Goal: Information Seeking & Learning: Learn about a topic

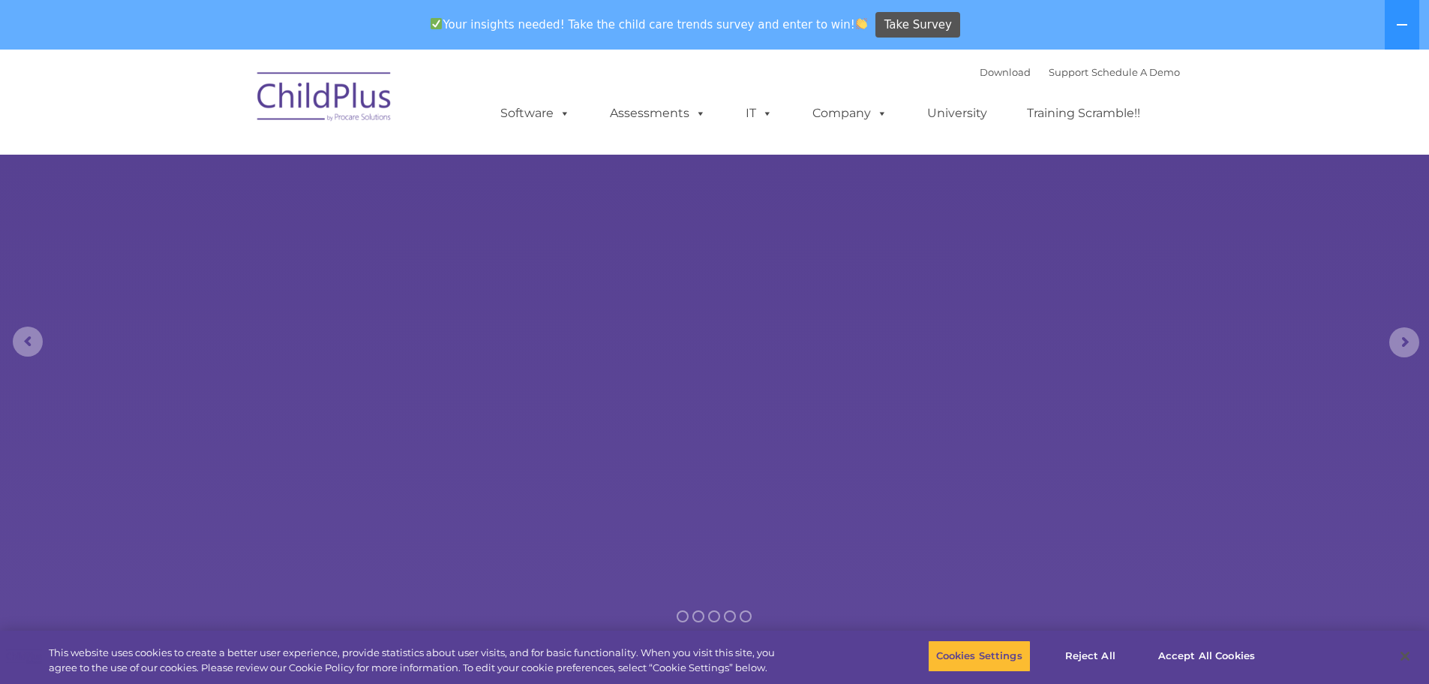
select select "MEDIUM"
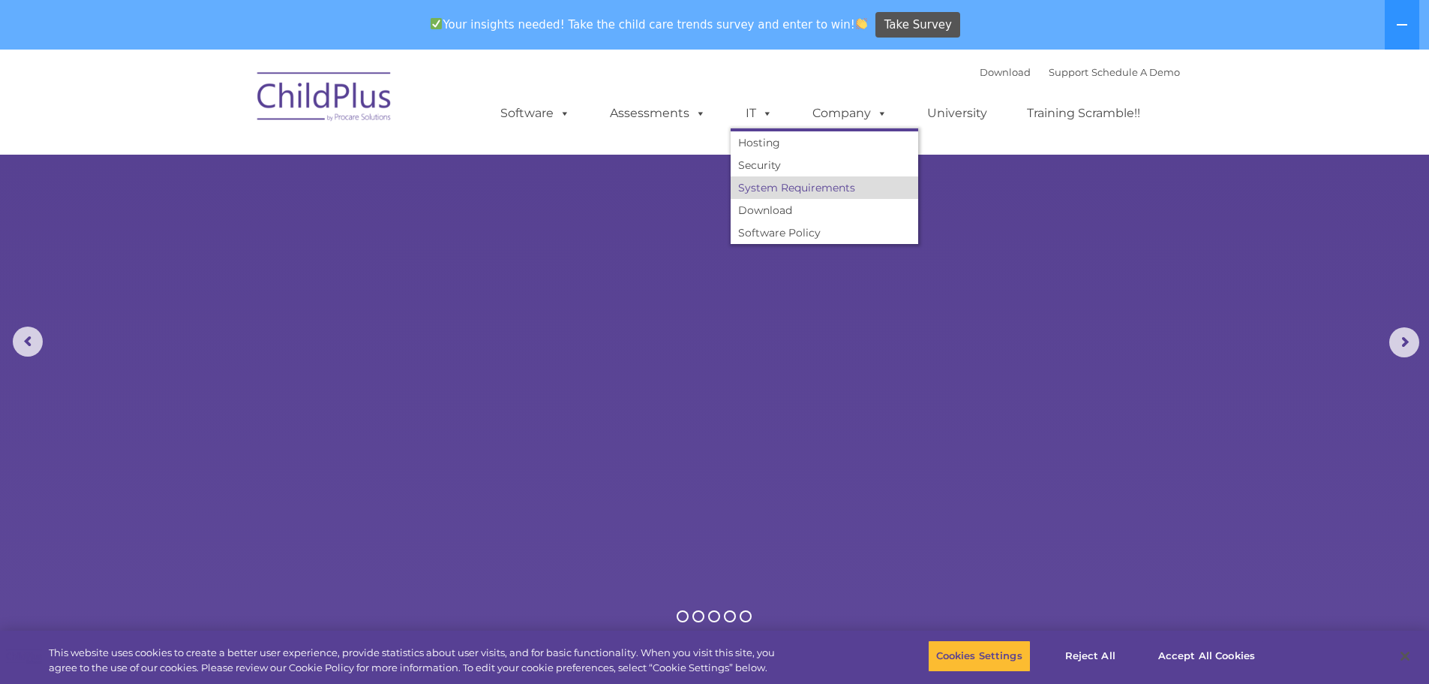
click at [777, 195] on link "System Requirements" at bounding box center [825, 187] width 188 height 23
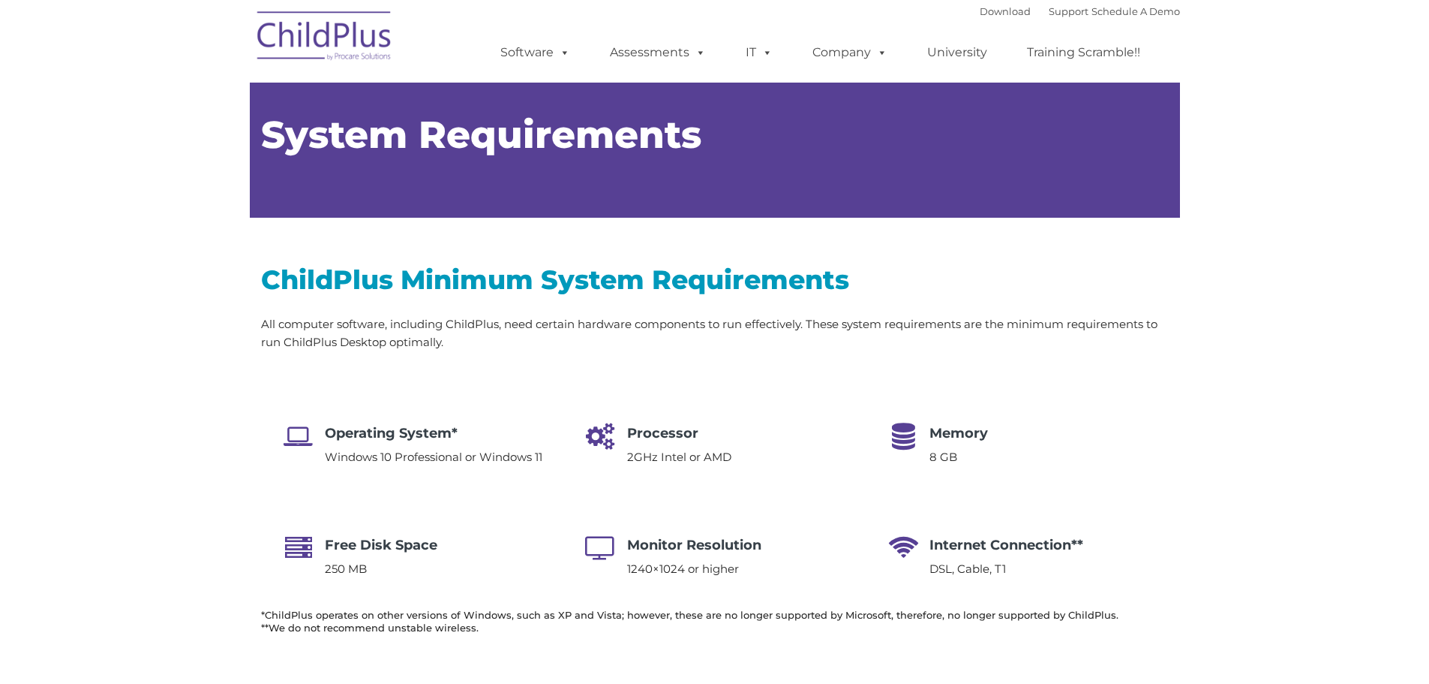
type input ""
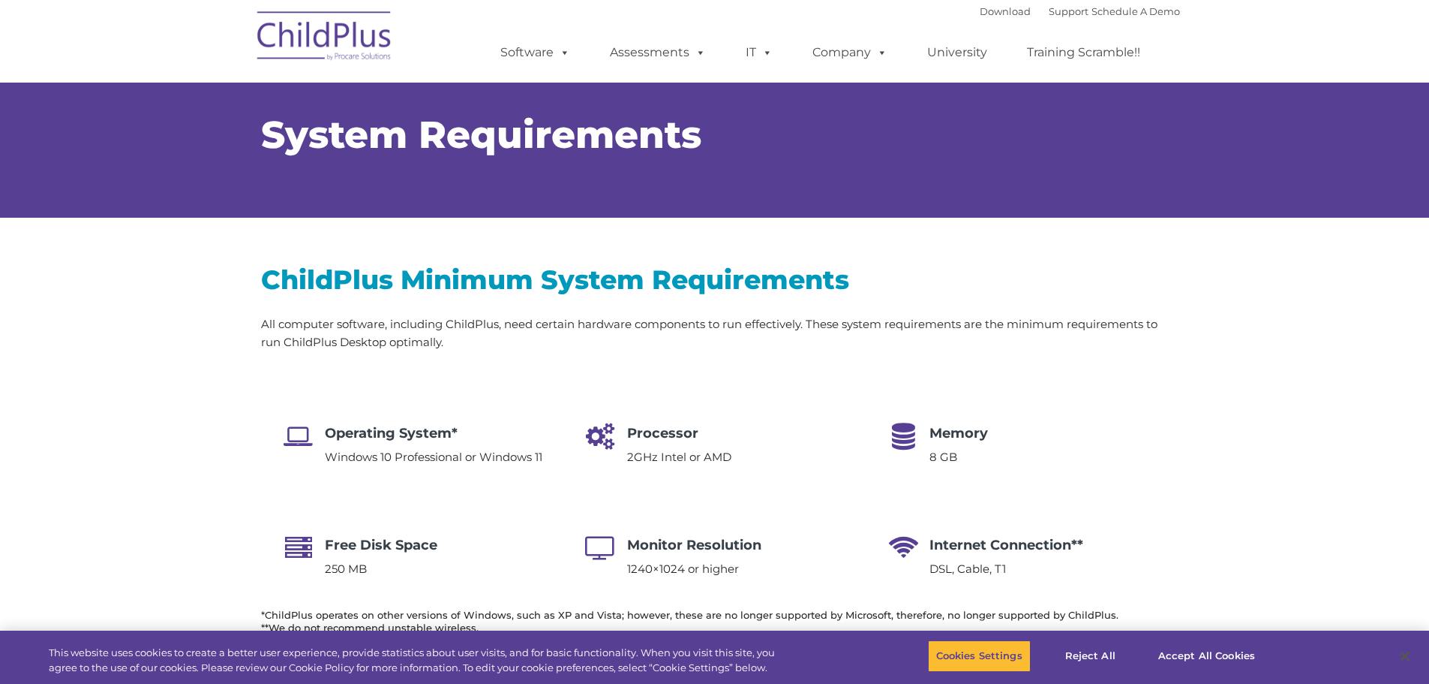
select select "MEDIUM"
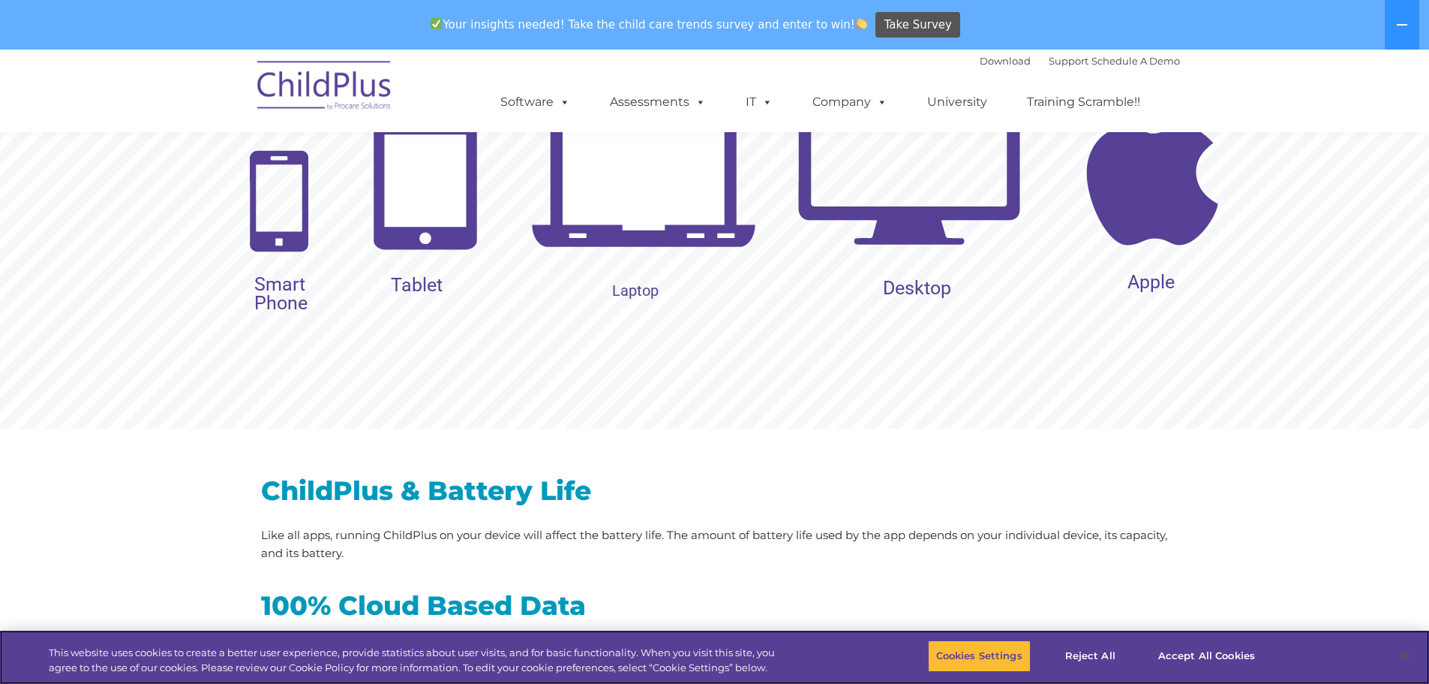
scroll to position [1699, 0]
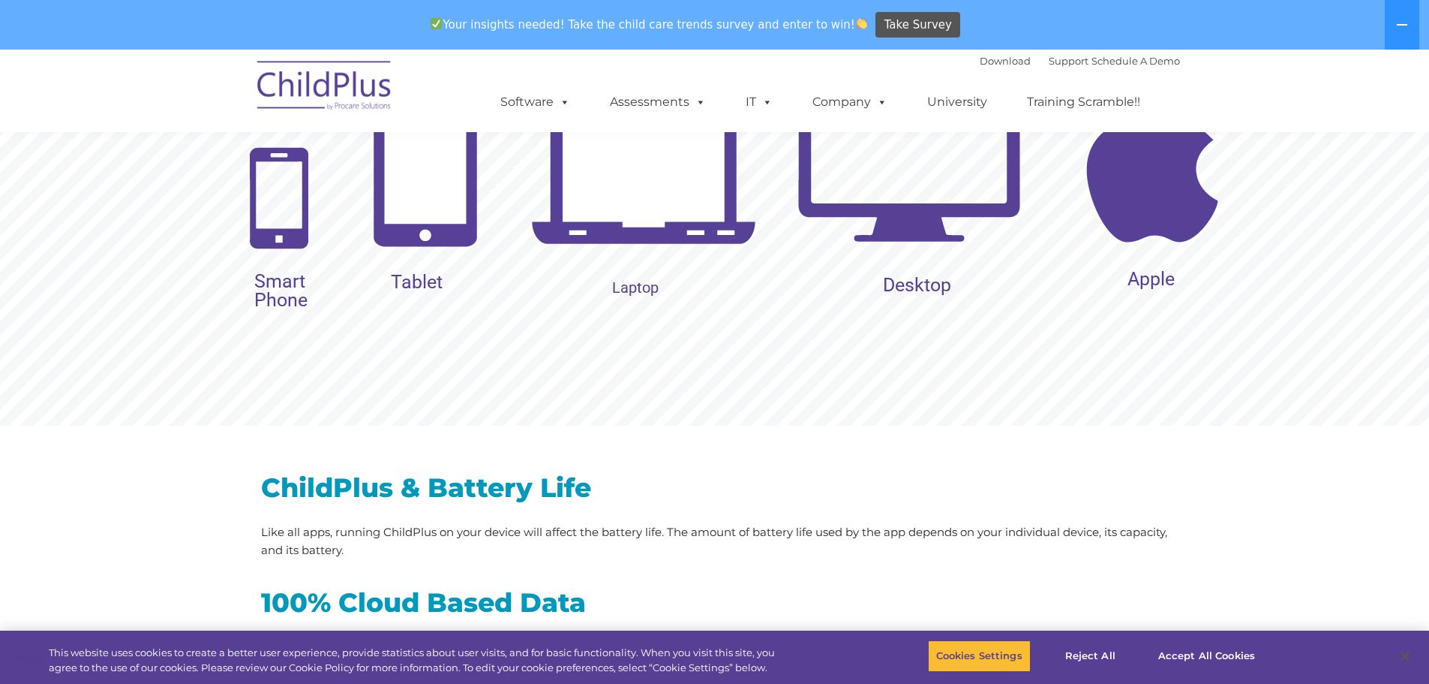
click at [1134, 226] on img at bounding box center [1152, 165] width 225 height 225
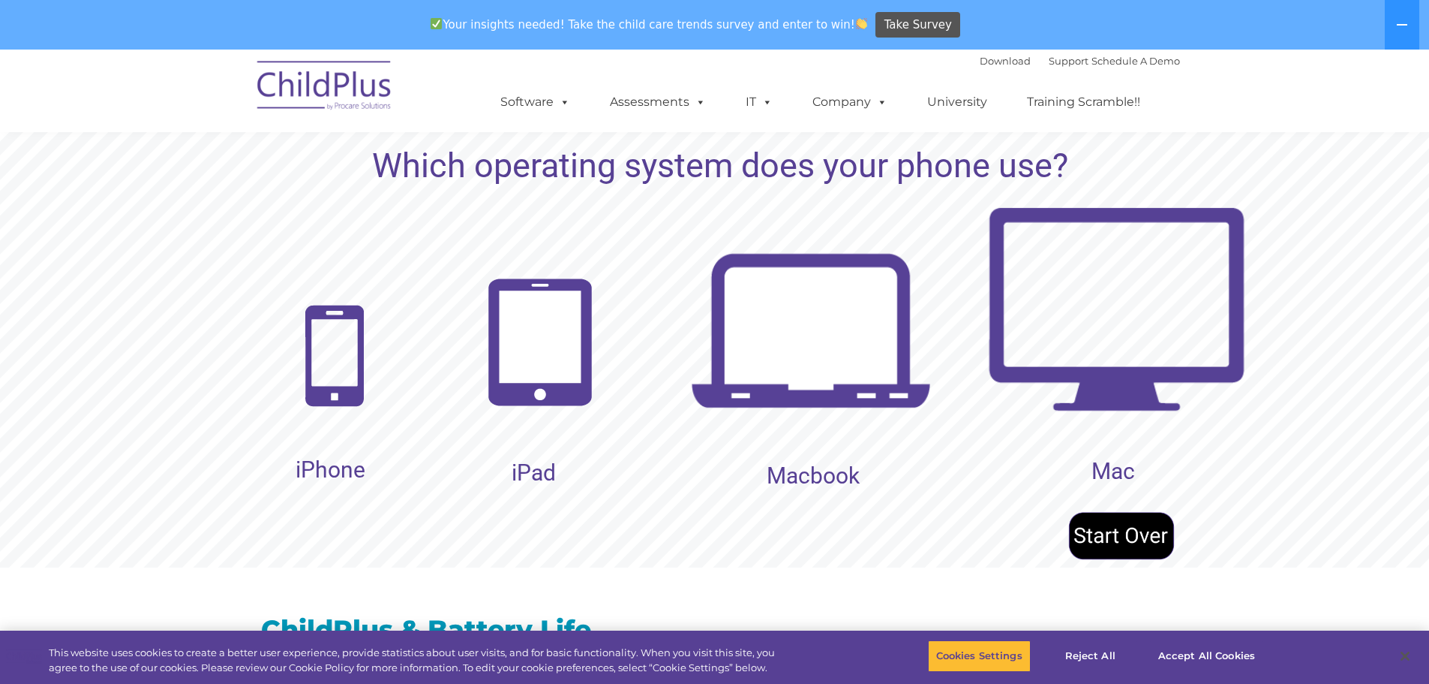
scroll to position [1549, 0]
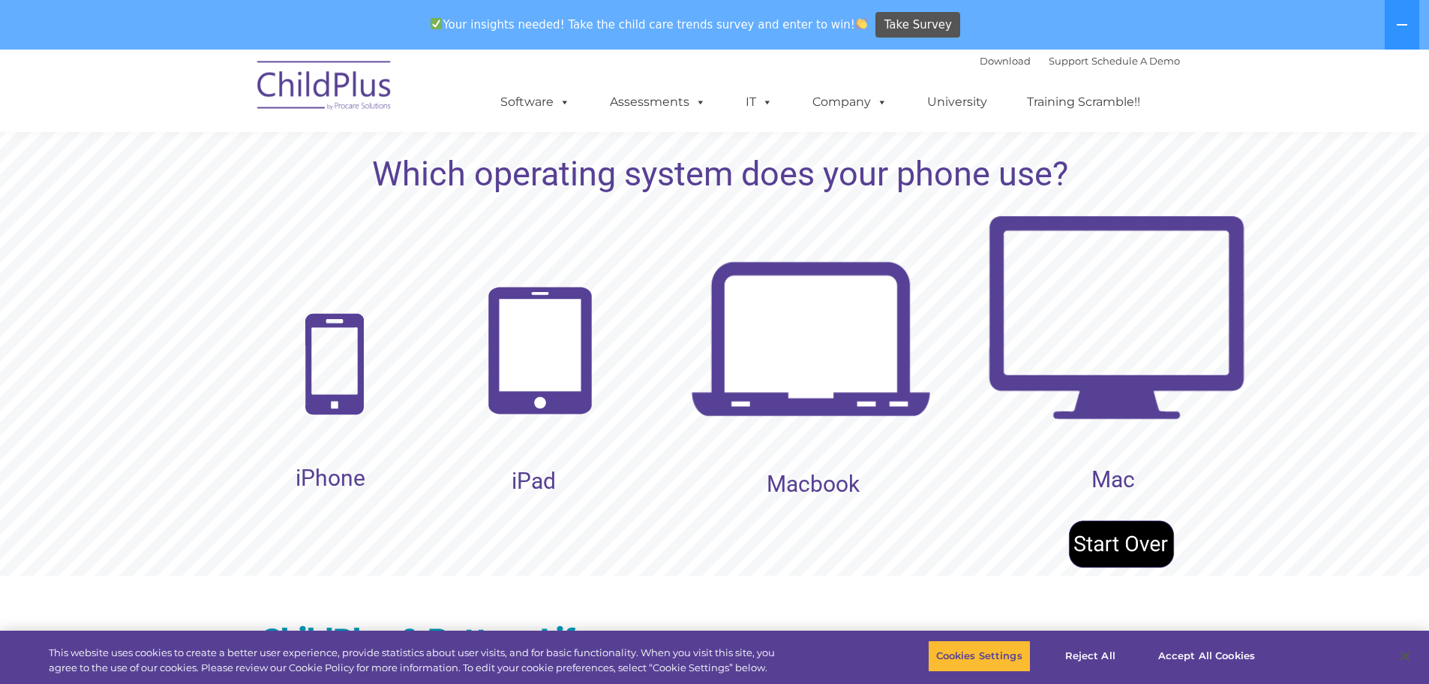
click at [534, 361] on img at bounding box center [540, 350] width 122 height 144
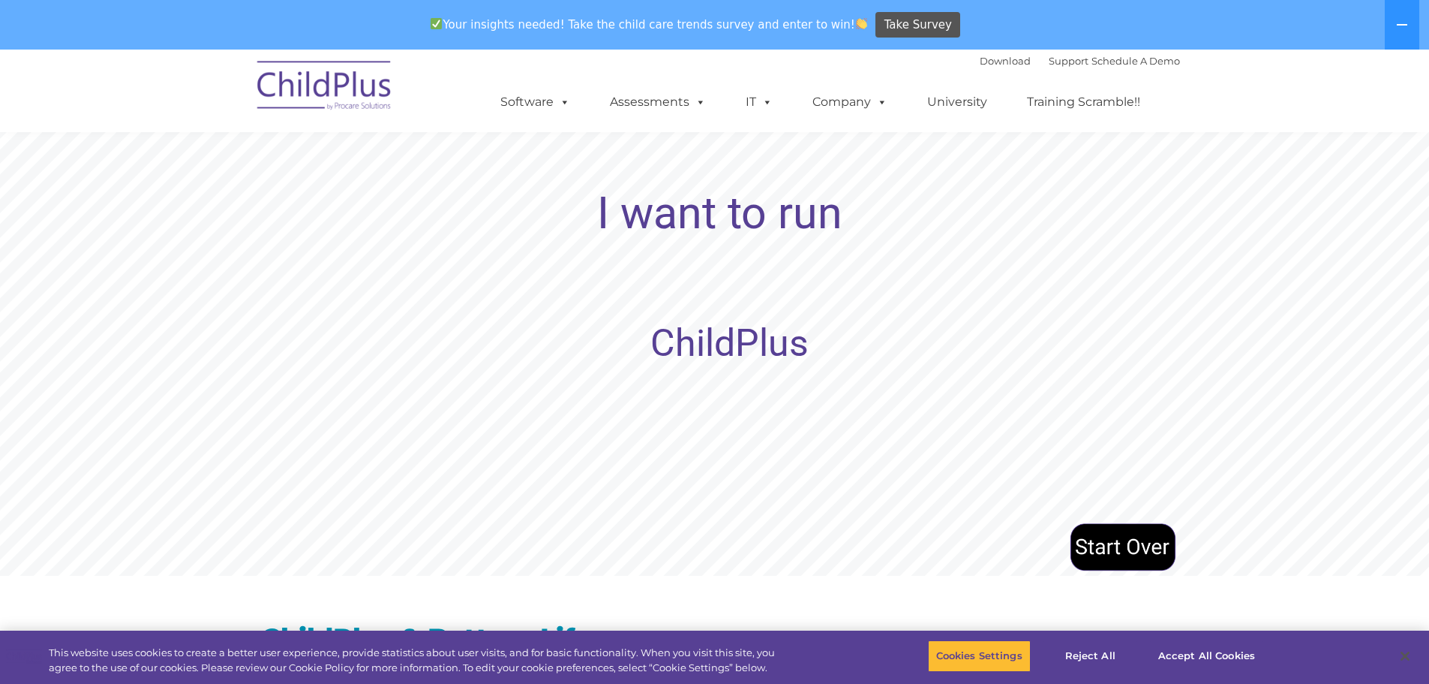
click at [706, 343] on rs-layer "ChildPlus" at bounding box center [729, 343] width 158 height 19
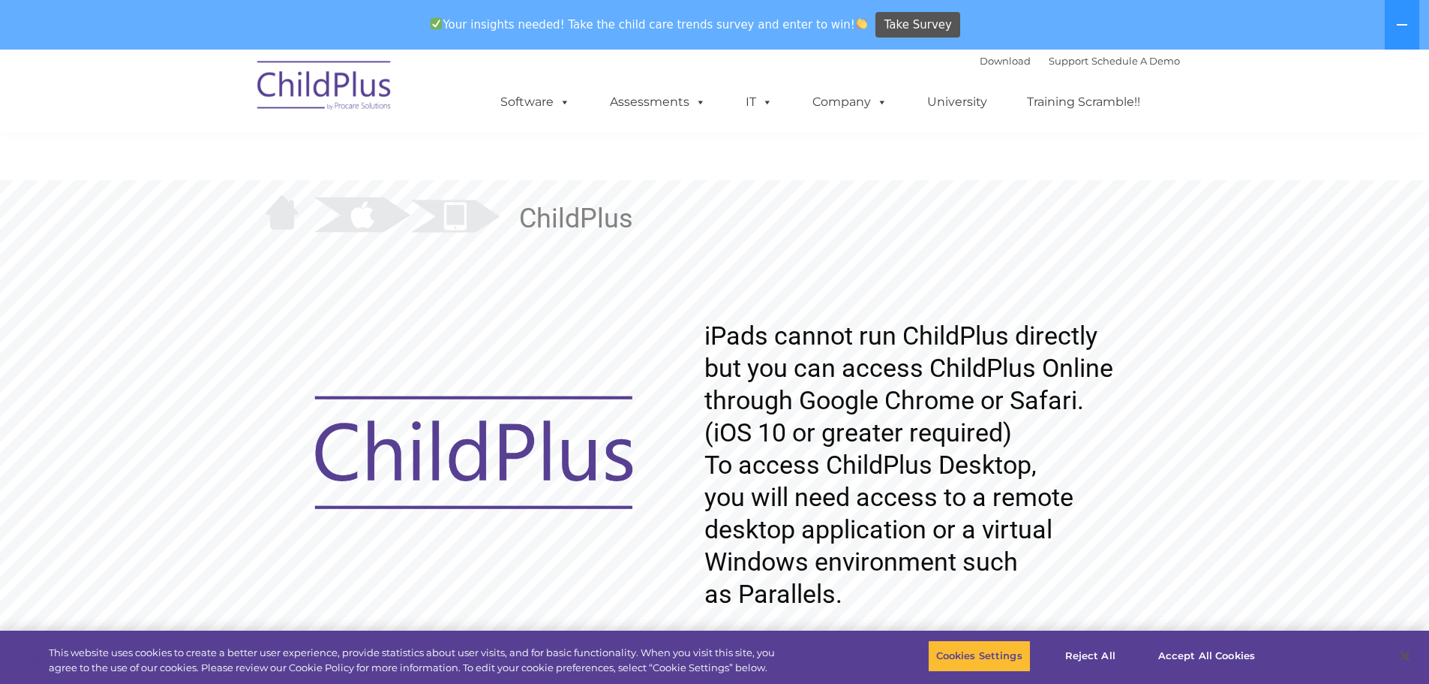
scroll to position [1406, 0]
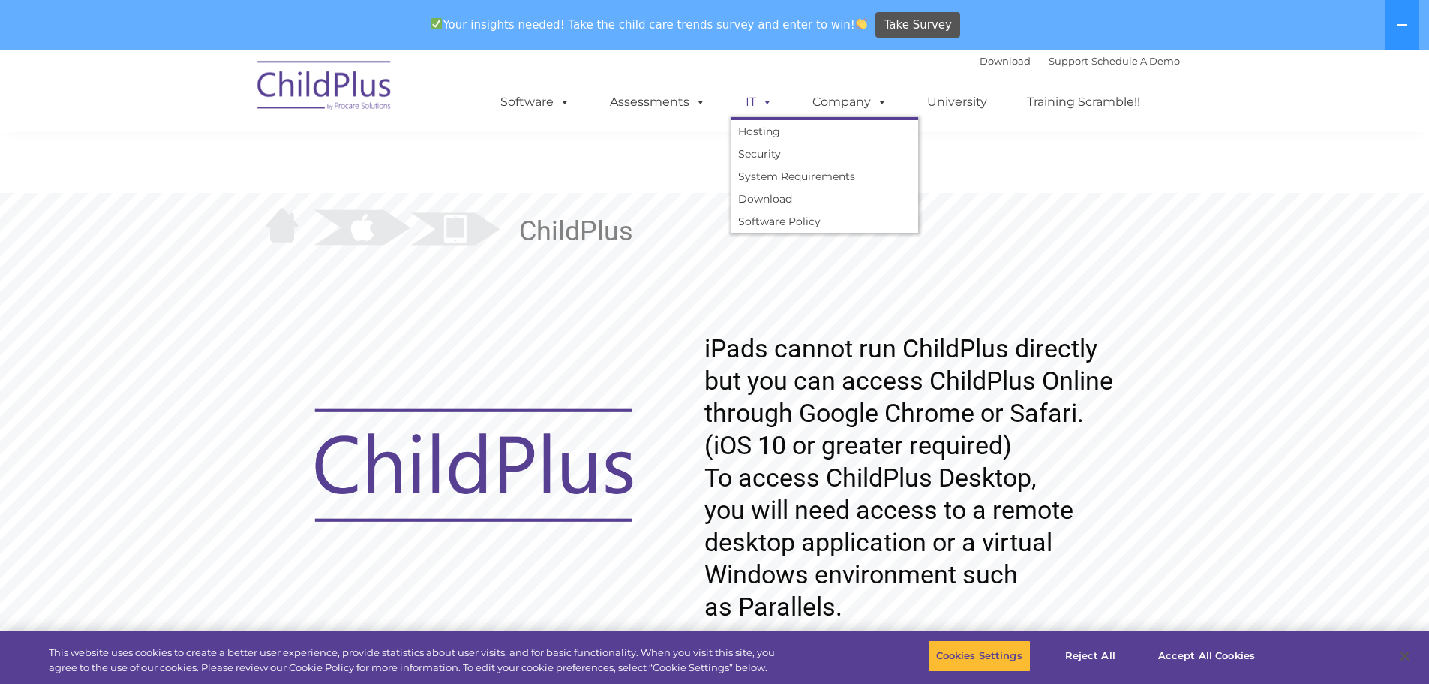
click at [763, 101] on span at bounding box center [764, 102] width 17 height 14
click at [784, 176] on link "System Requirements" at bounding box center [825, 176] width 188 height 23
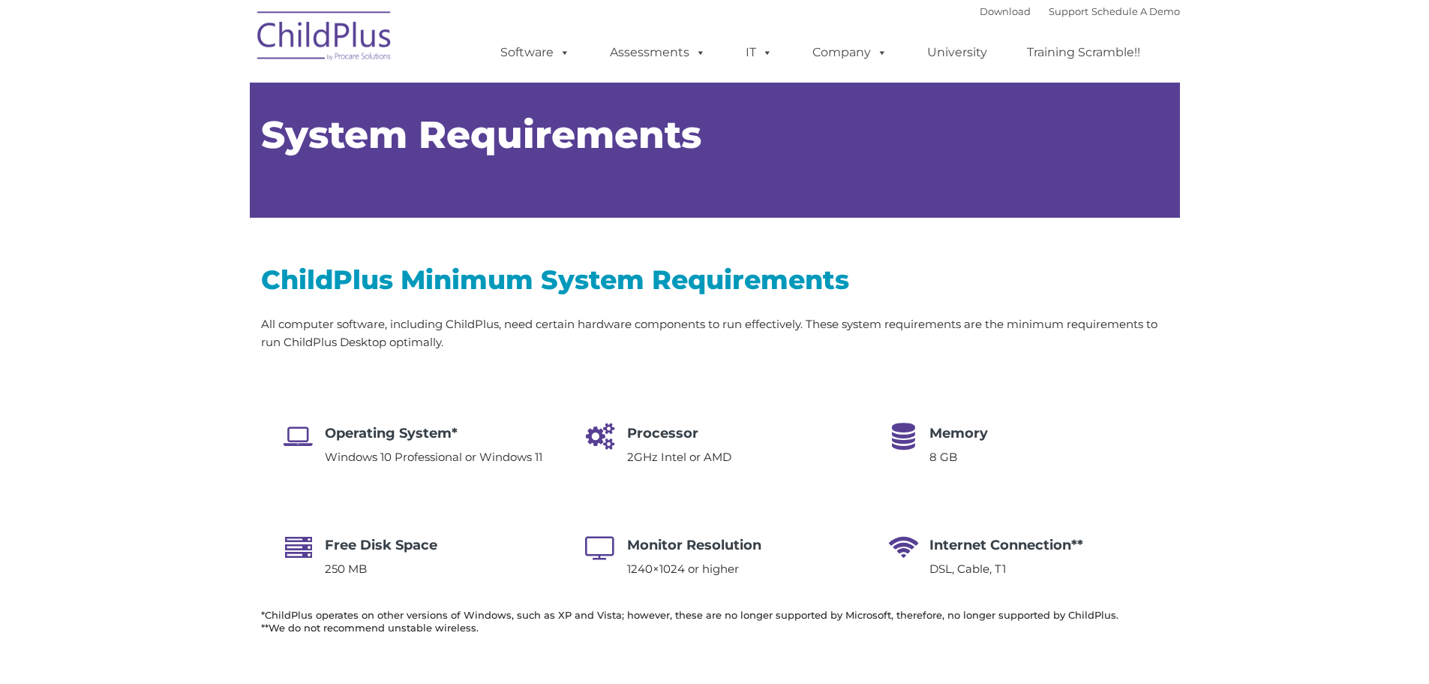
type input ""
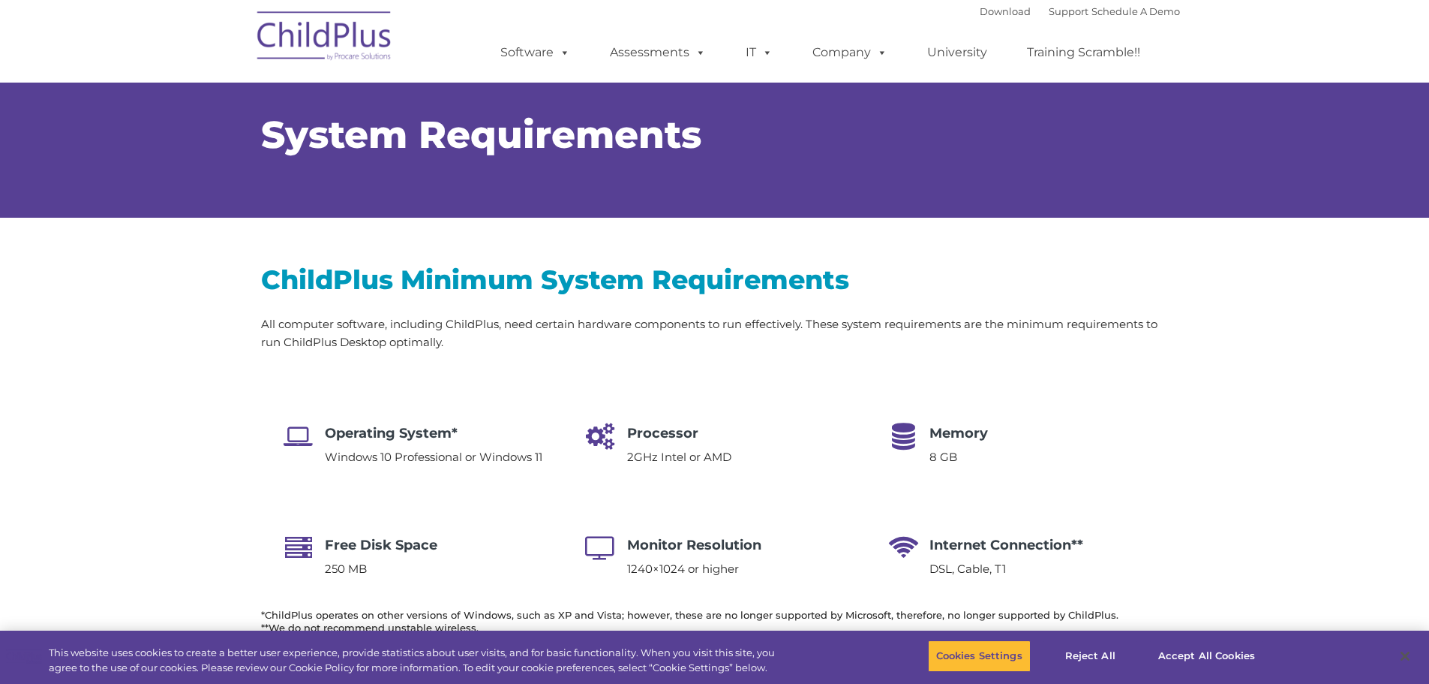
select select "MEDIUM"
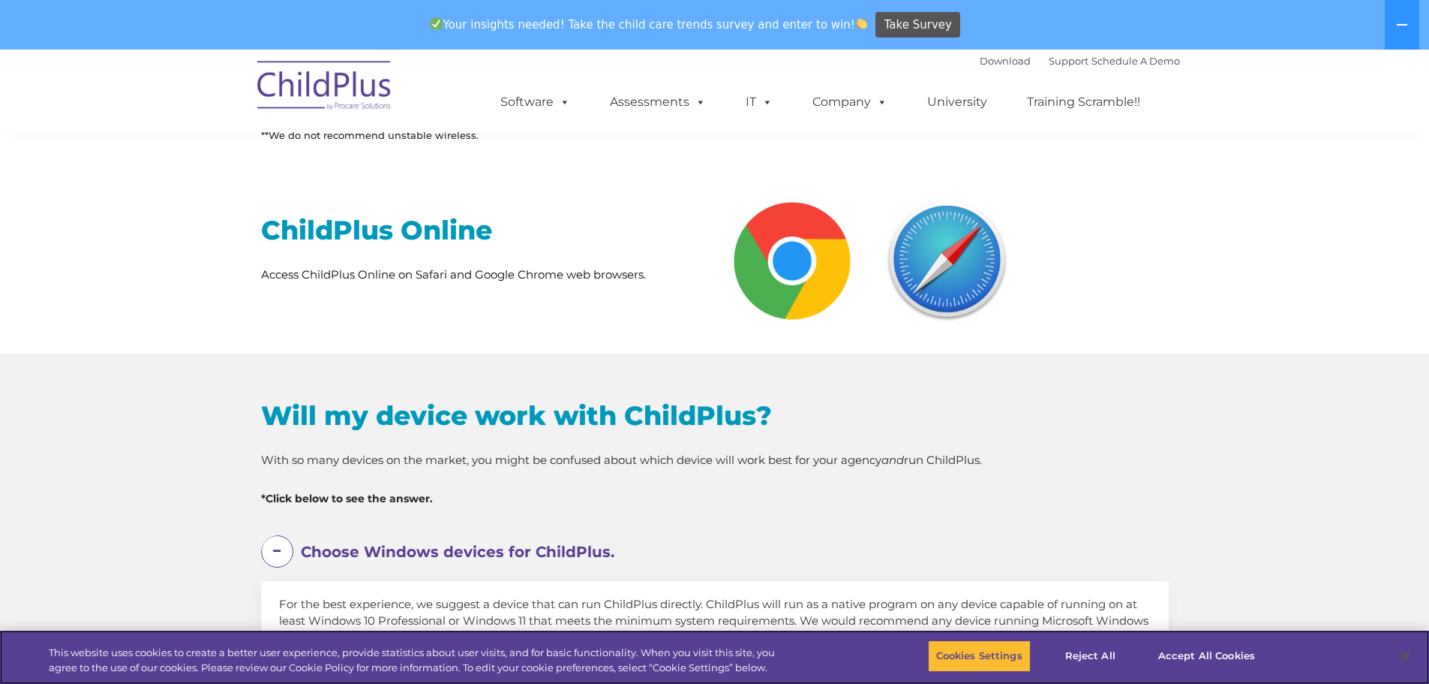
scroll to position [506, 0]
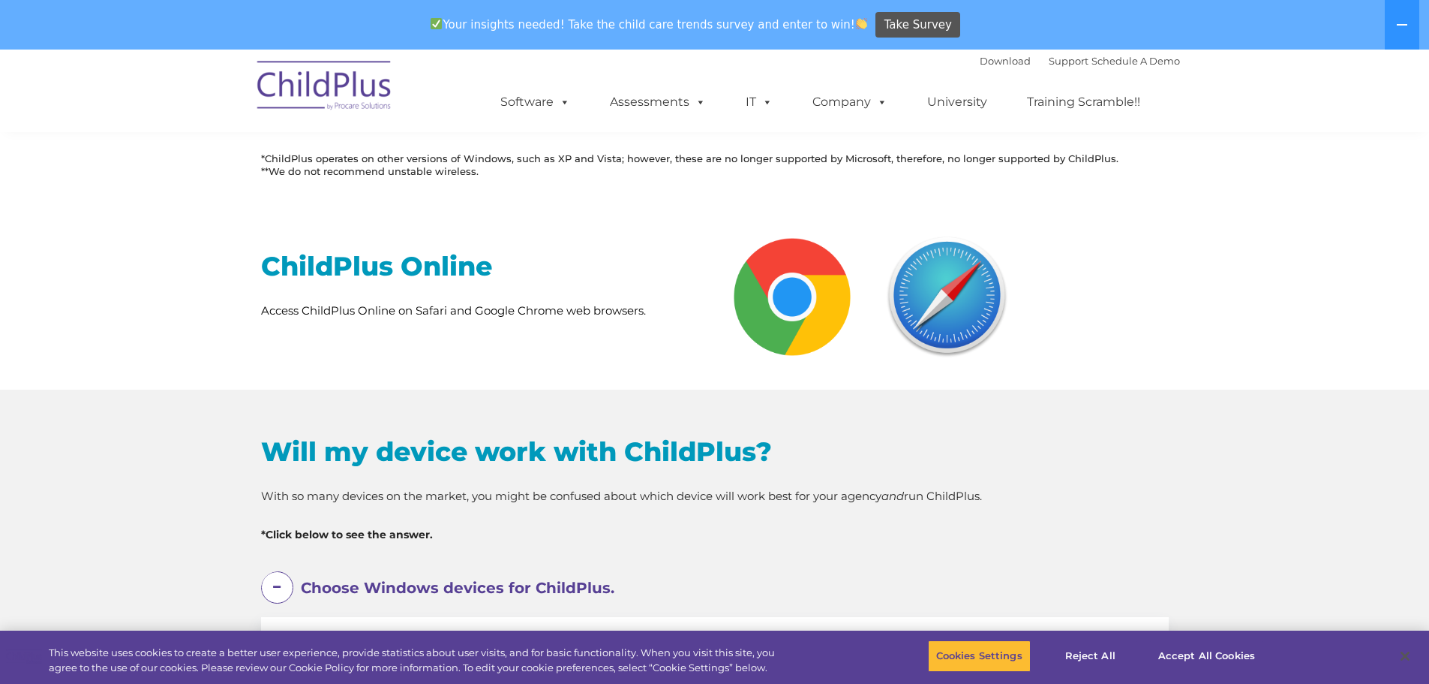
click at [948, 296] on img at bounding box center [947, 296] width 133 height 133
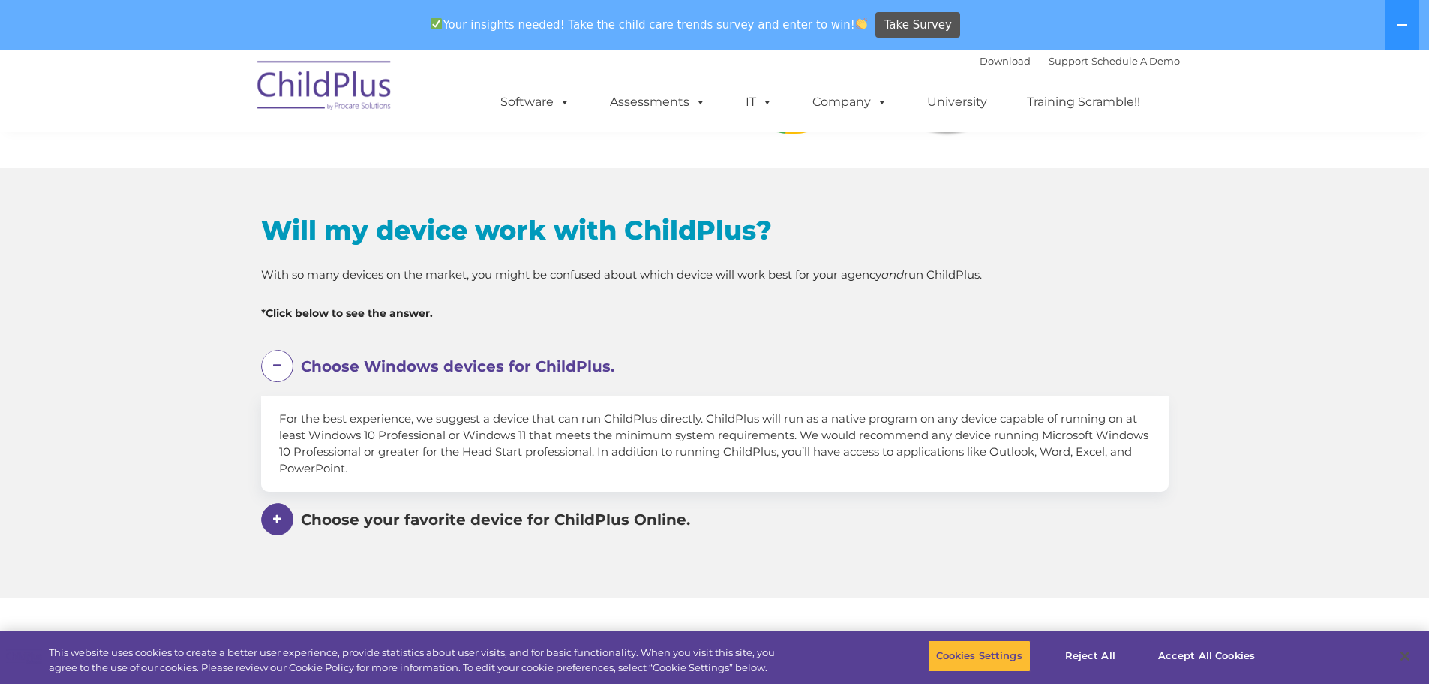
scroll to position [731, 0]
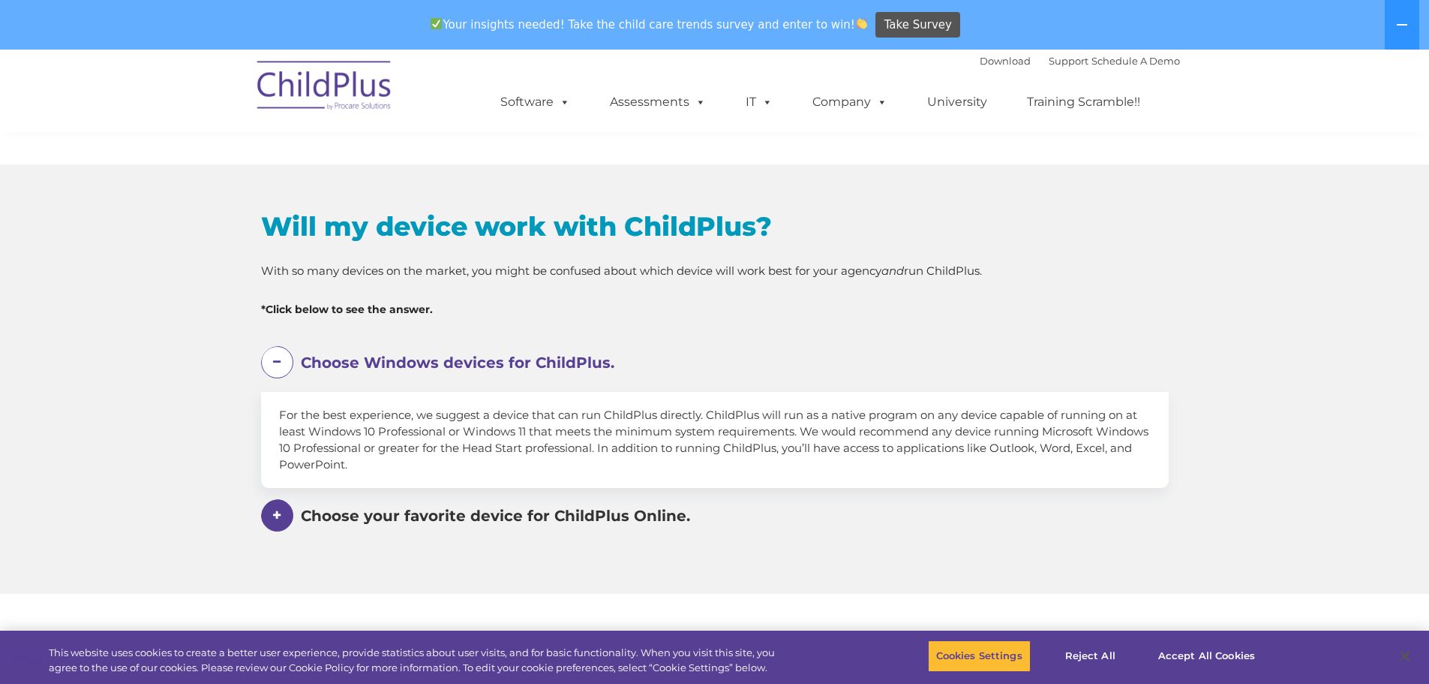
click at [274, 521] on span at bounding box center [277, 515] width 32 height 32
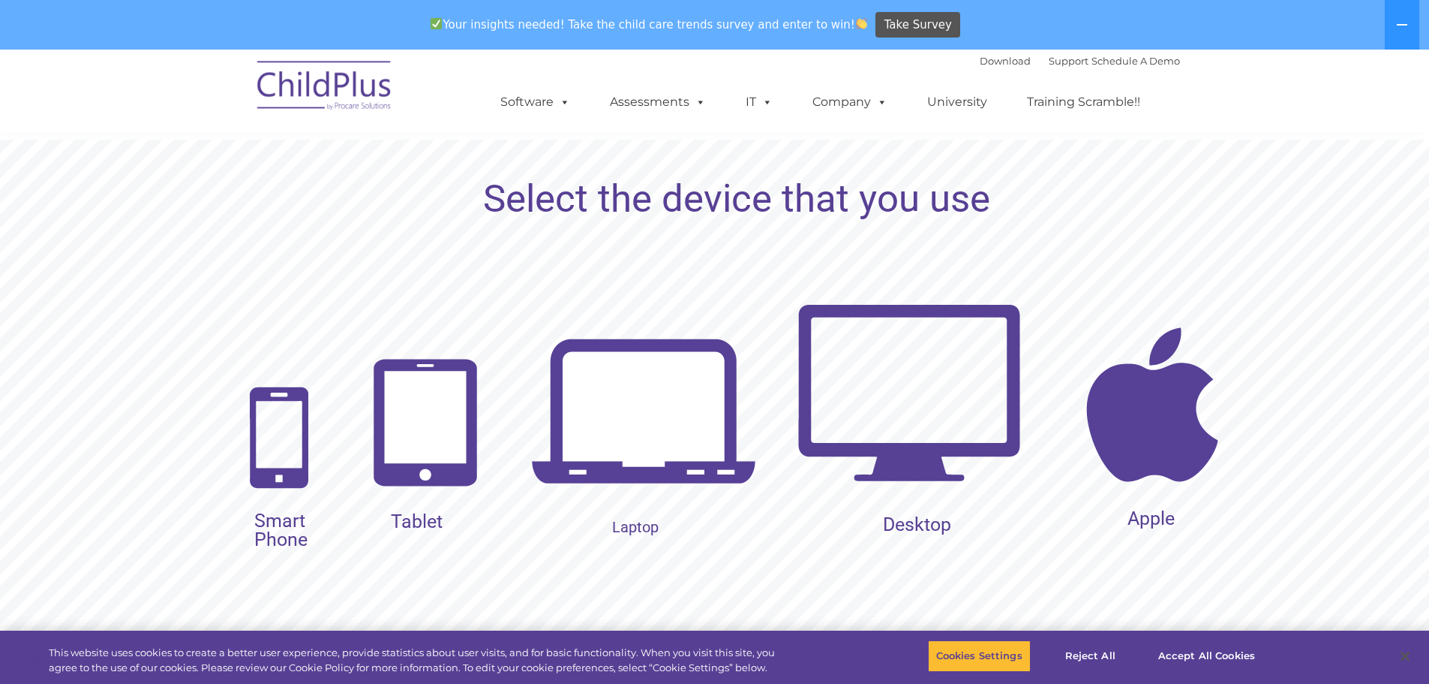
scroll to position [1481, 0]
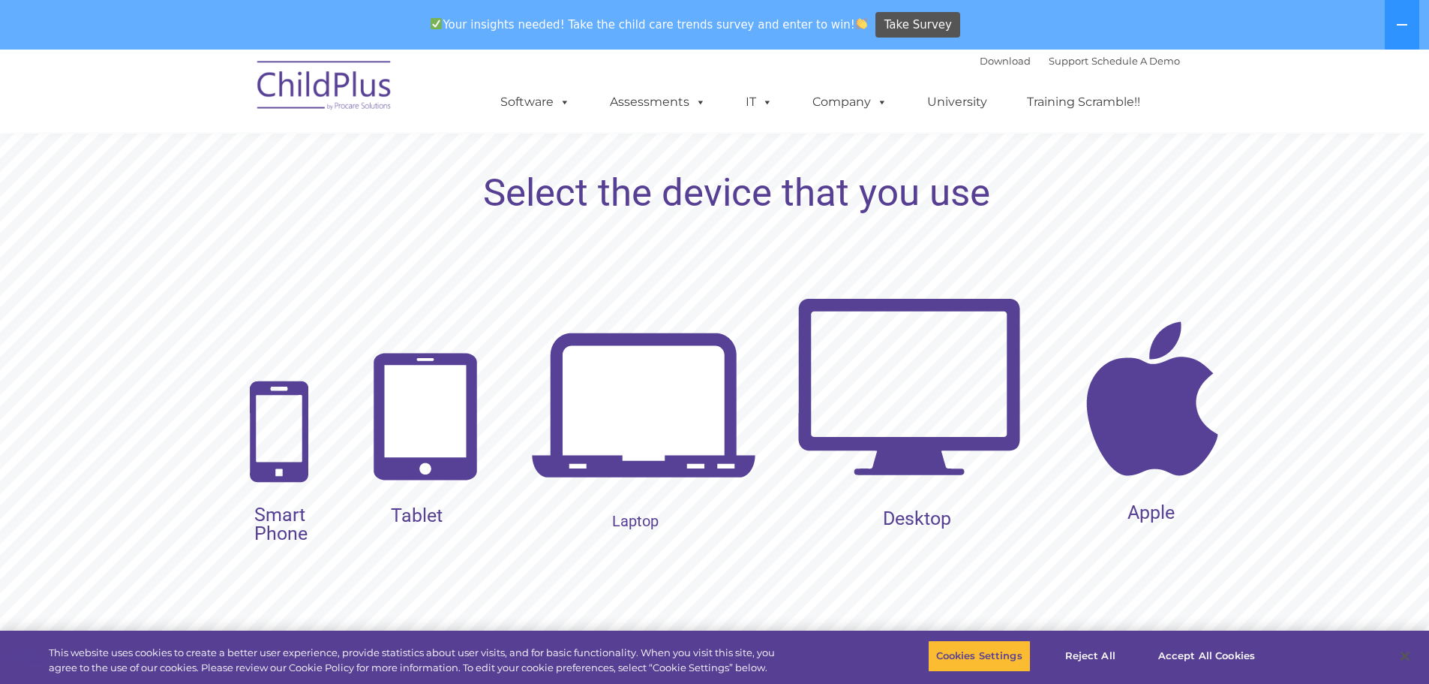
click at [392, 472] on img at bounding box center [426, 416] width 122 height 144
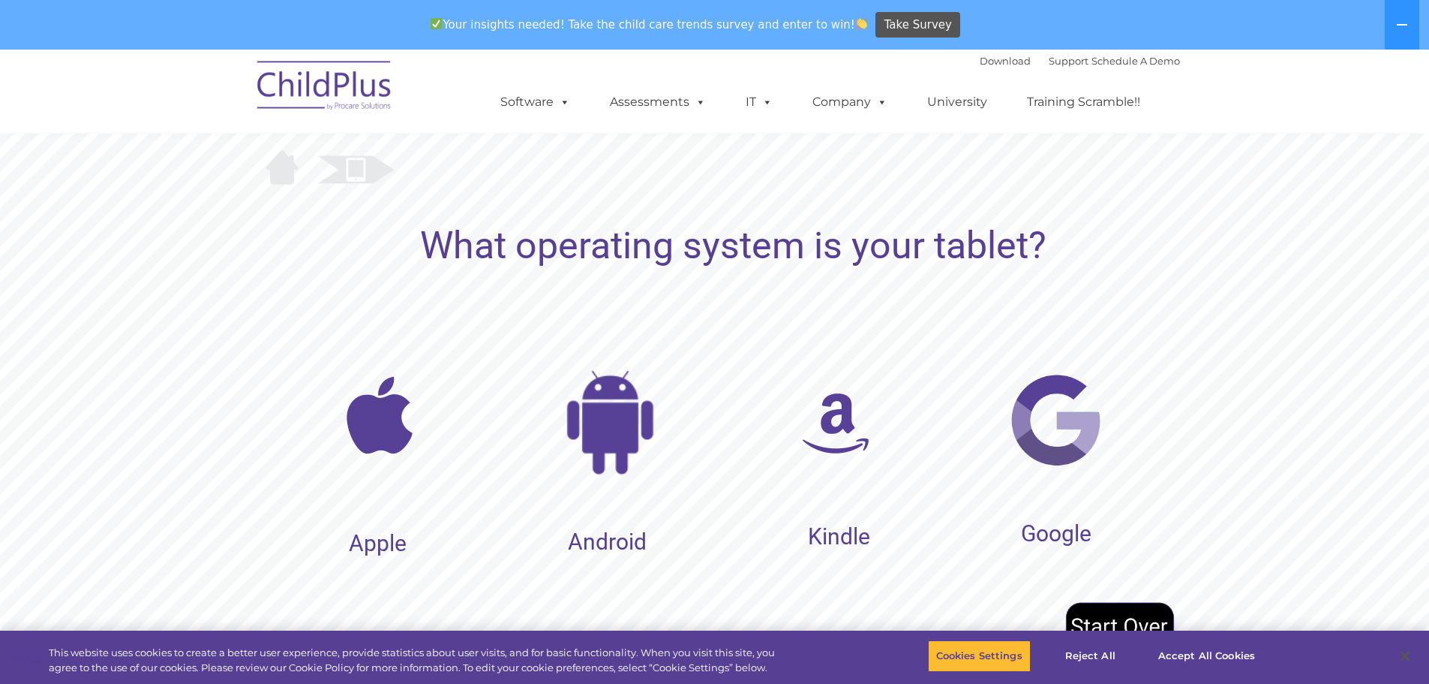
click at [365, 407] on img at bounding box center [379, 415] width 113 height 113
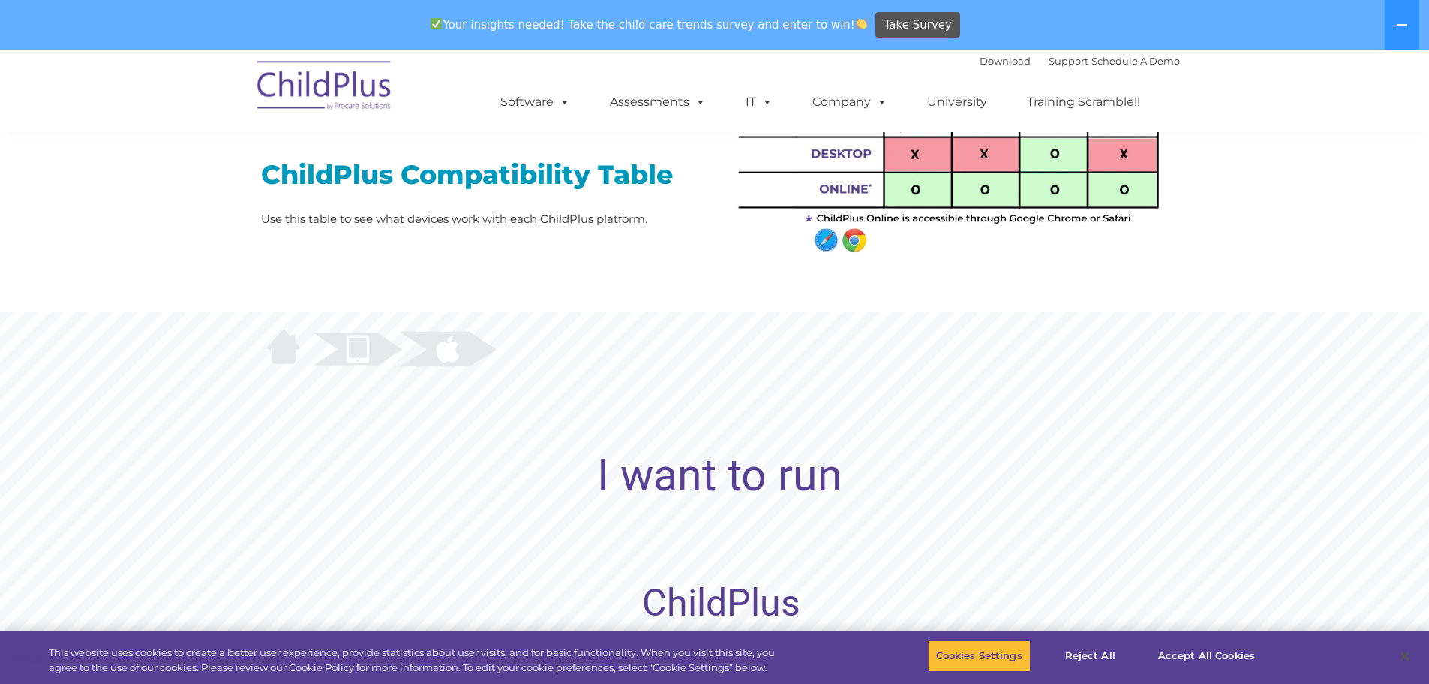
scroll to position [1303, 0]
click at [656, 485] on rs-layer "I want to run" at bounding box center [719, 474] width 245 height 56
click at [678, 593] on rs-layer "ChildPlus" at bounding box center [721, 602] width 158 height 19
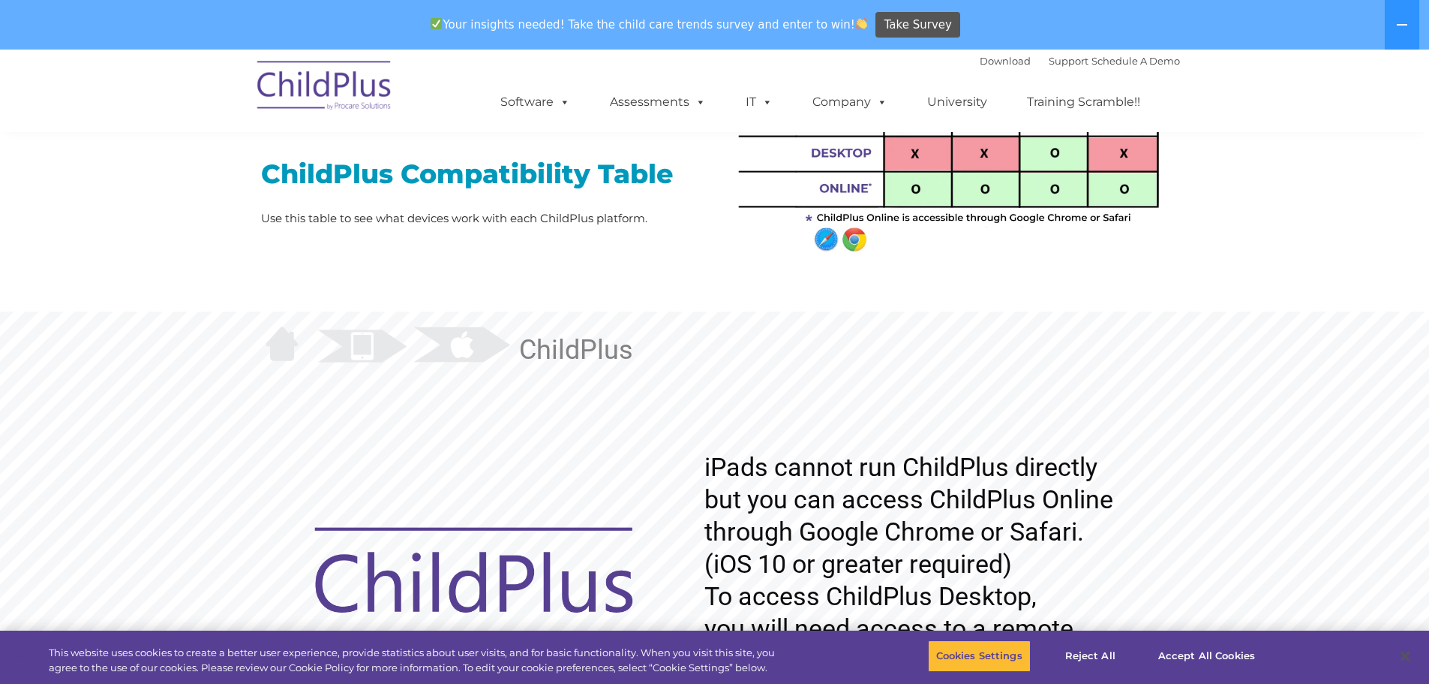
click at [368, 356] on img at bounding box center [362, 345] width 112 height 61
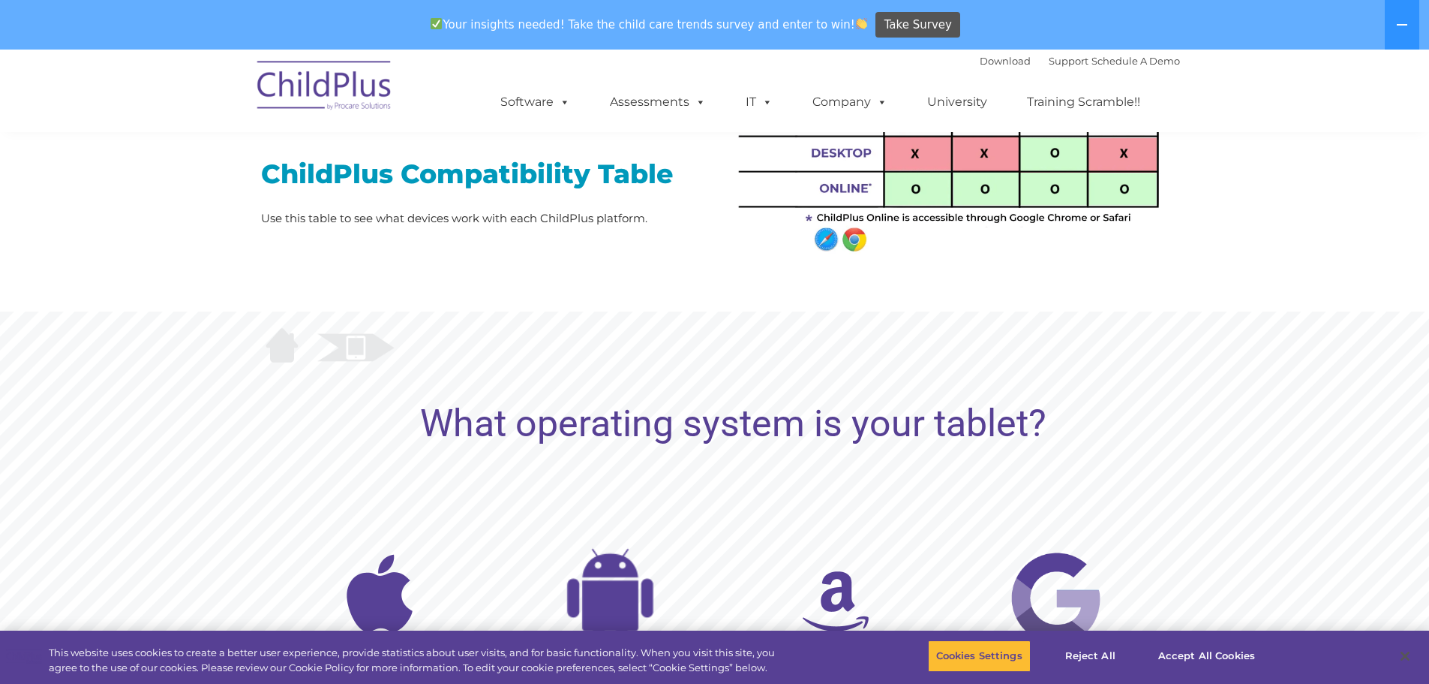
click at [284, 370] on img at bounding box center [283, 347] width 61 height 61
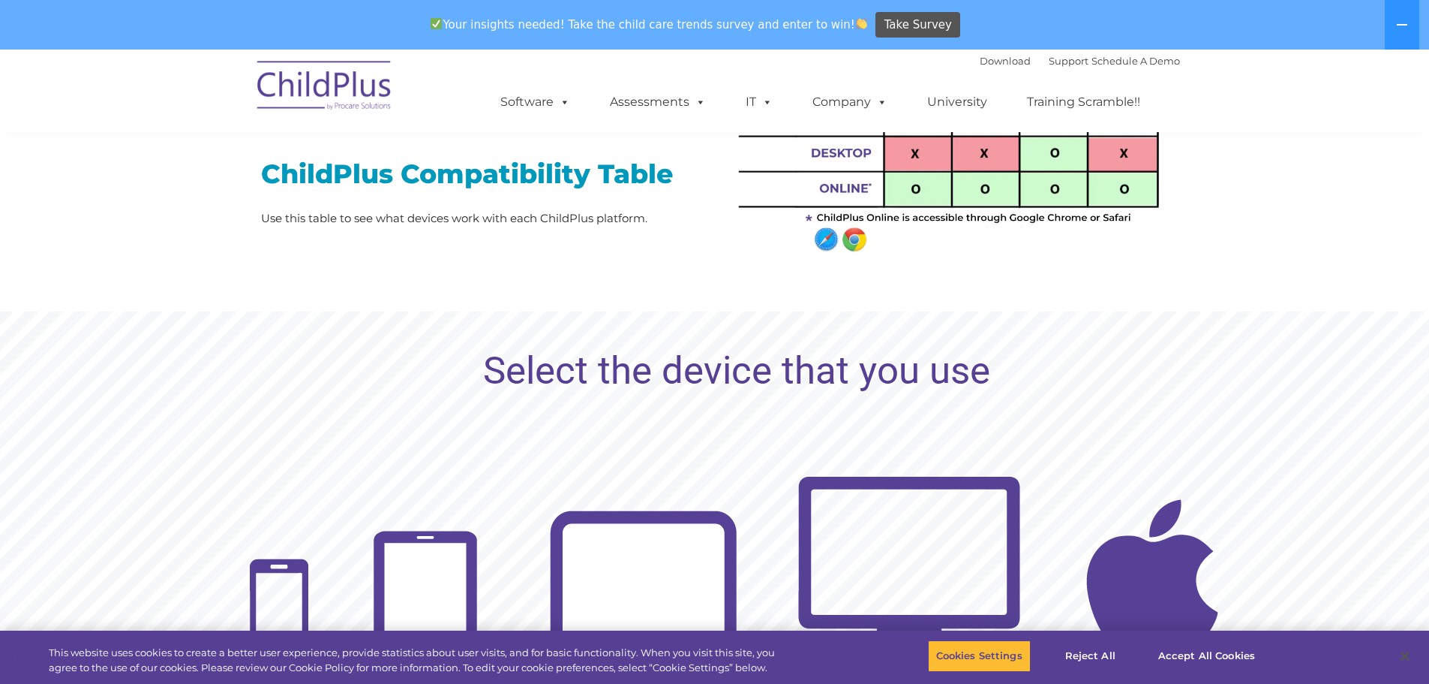
click at [1099, 570] on img at bounding box center [1152, 576] width 225 height 225
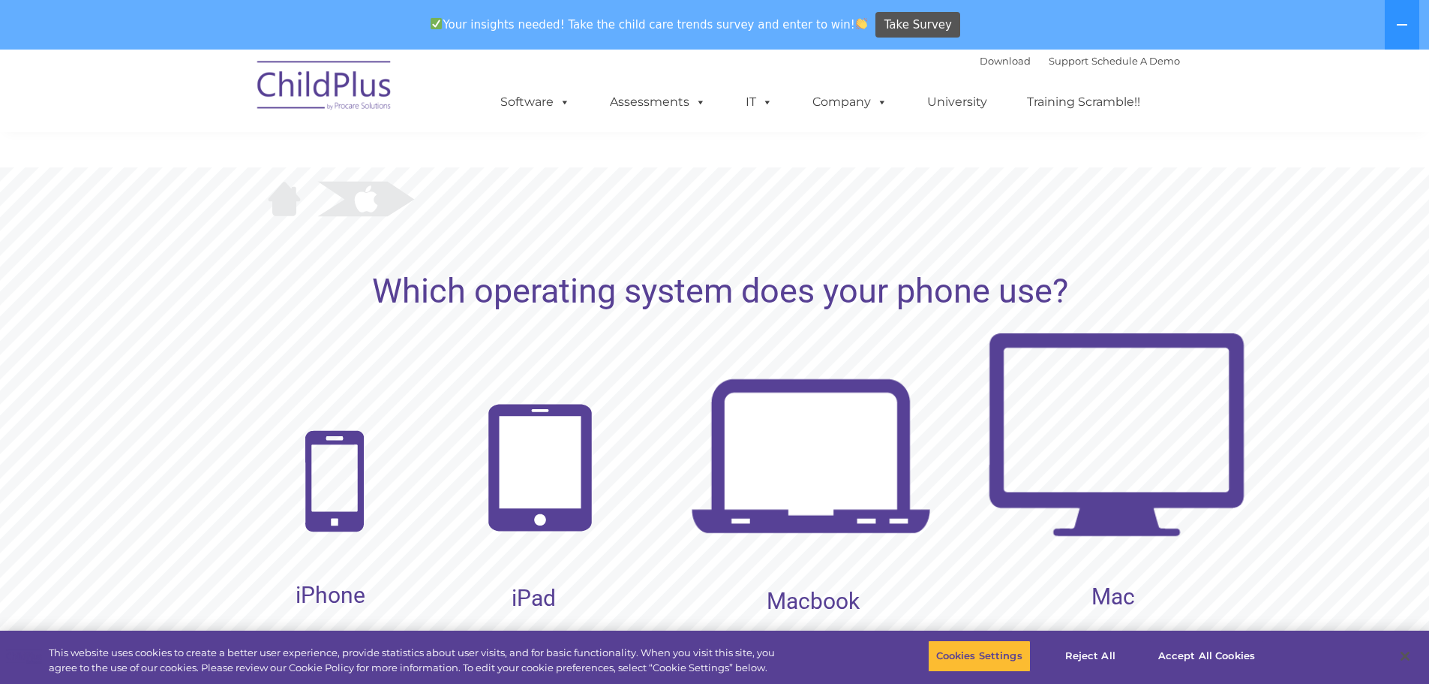
scroll to position [1453, 0]
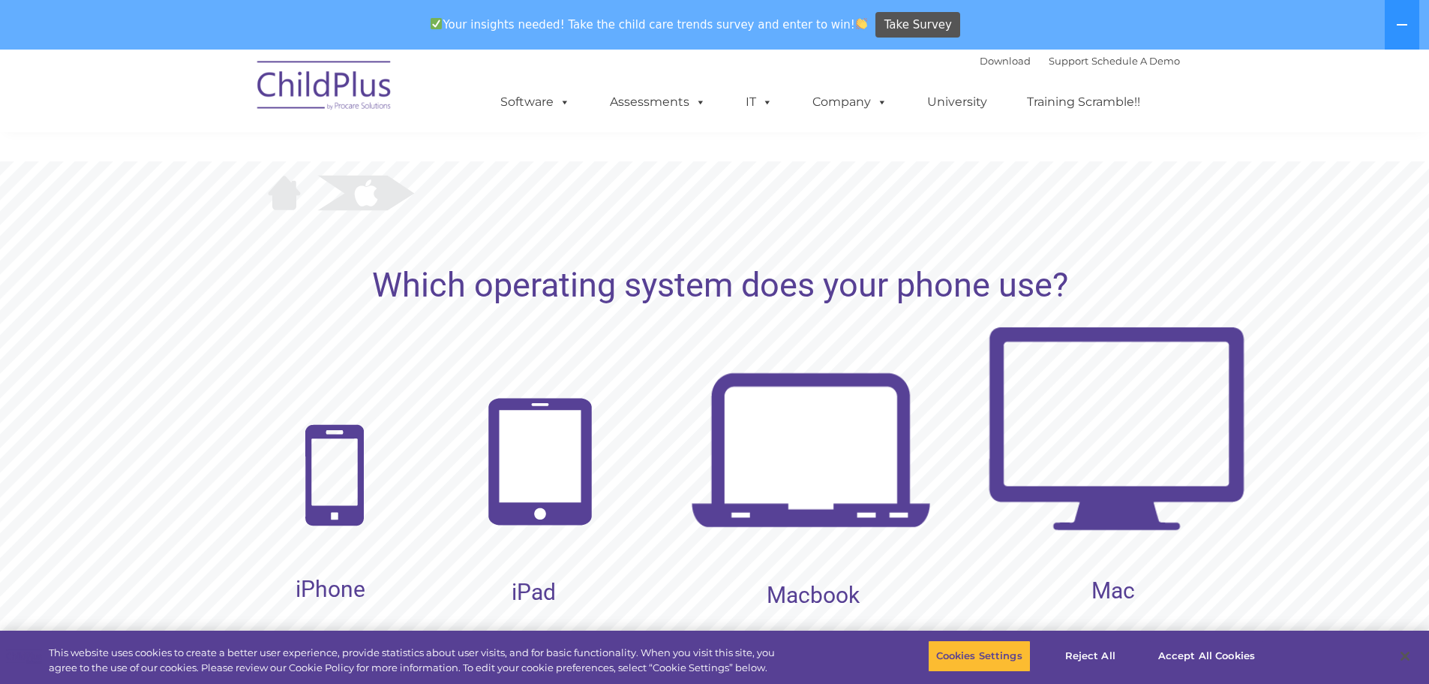
click at [515, 456] on img at bounding box center [540, 461] width 122 height 144
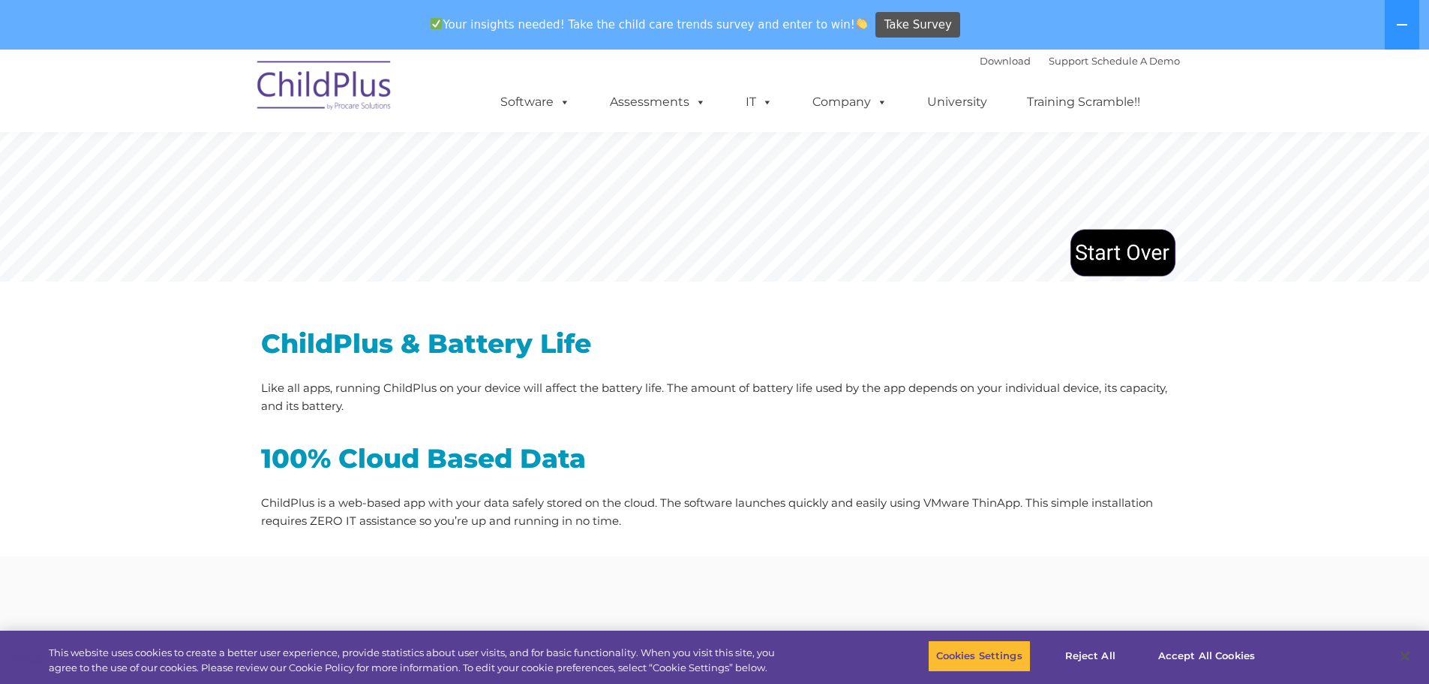
scroll to position [1857, 0]
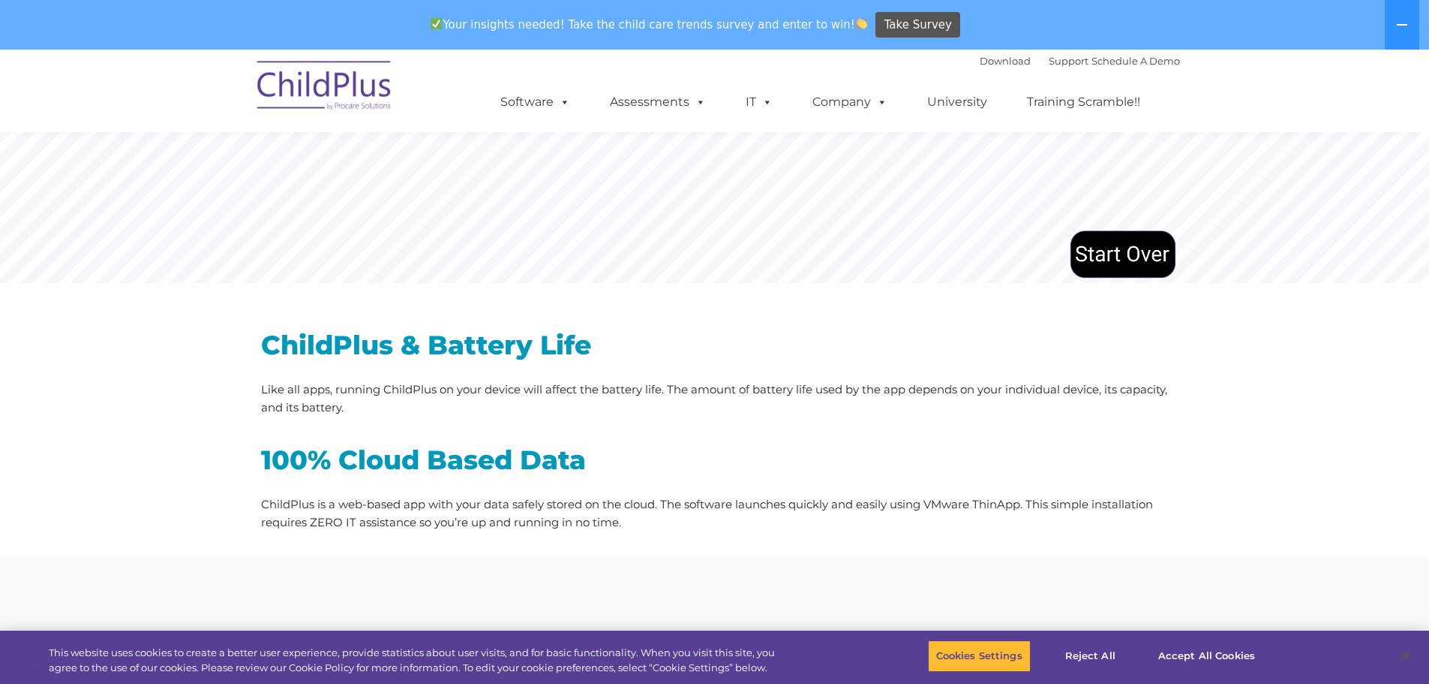
click at [1139, 254] on img at bounding box center [1123, 254] width 107 height 54
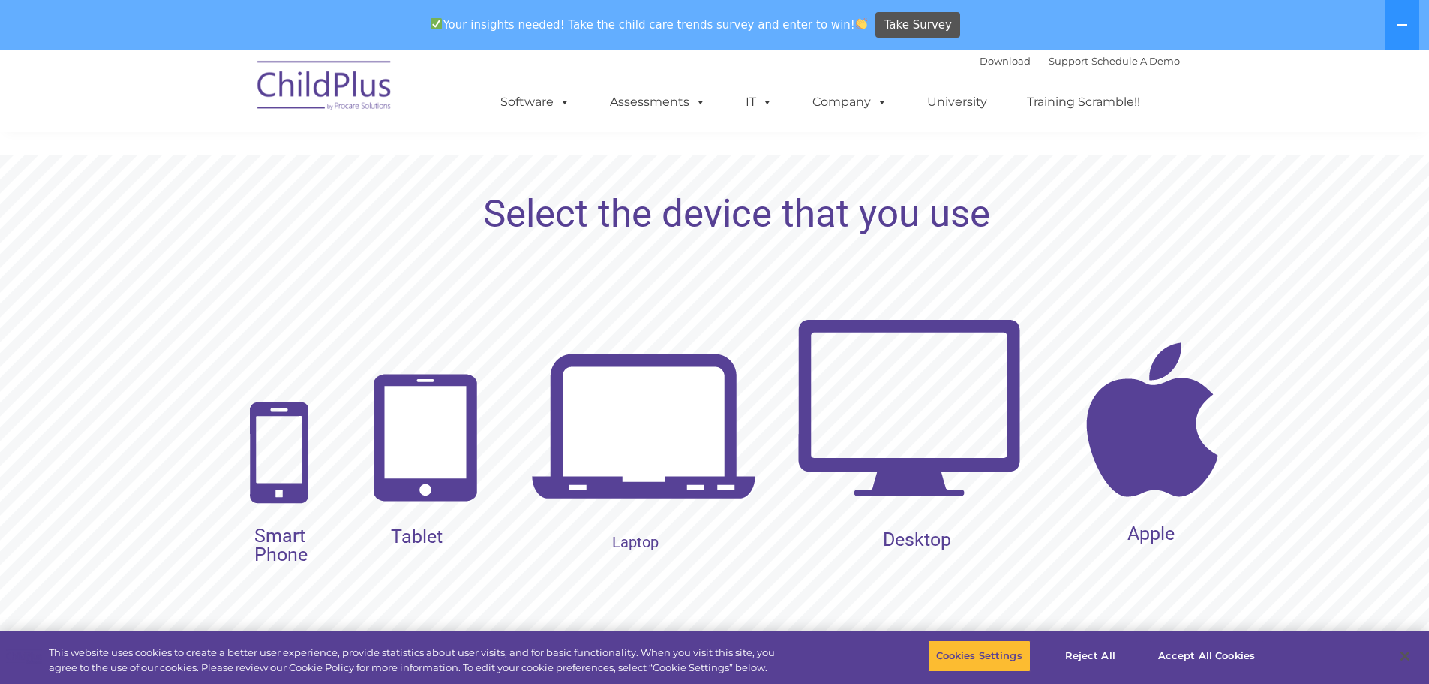
scroll to position [1457, 0]
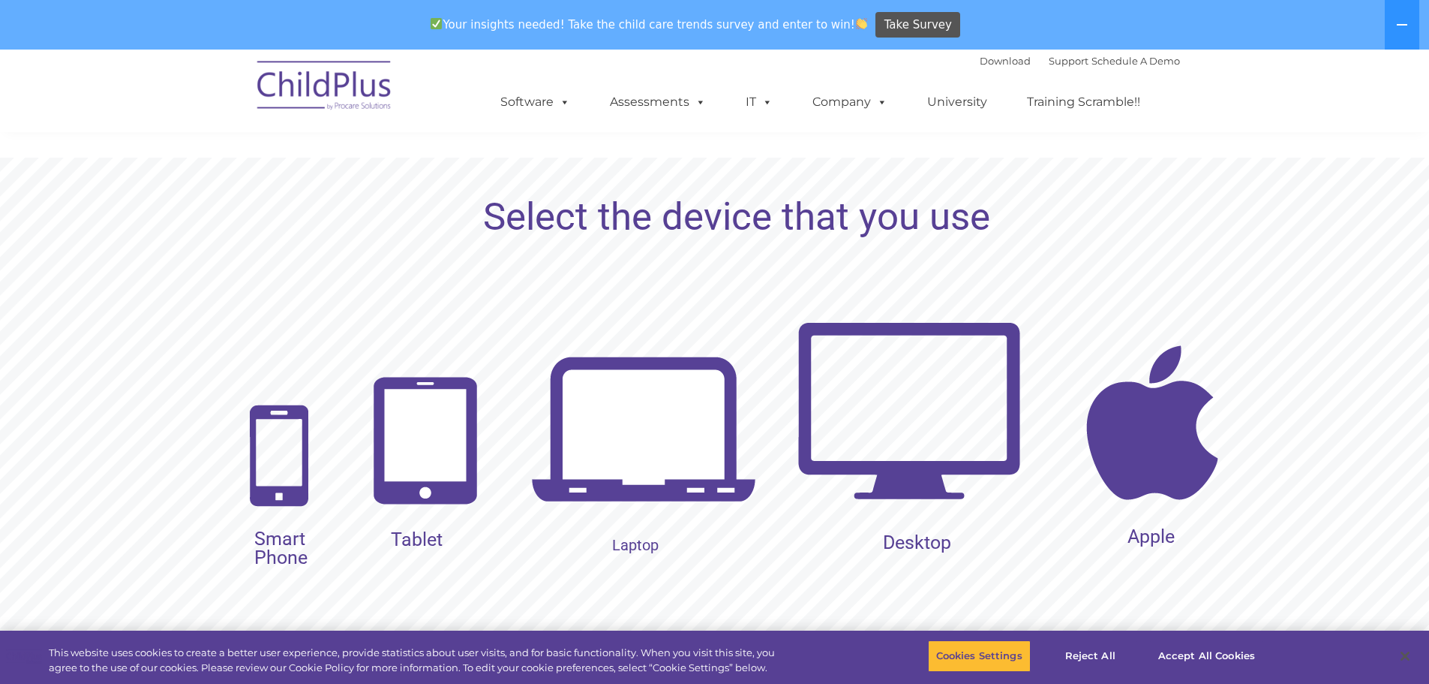
click at [1189, 410] on img at bounding box center [1152, 422] width 225 height 225
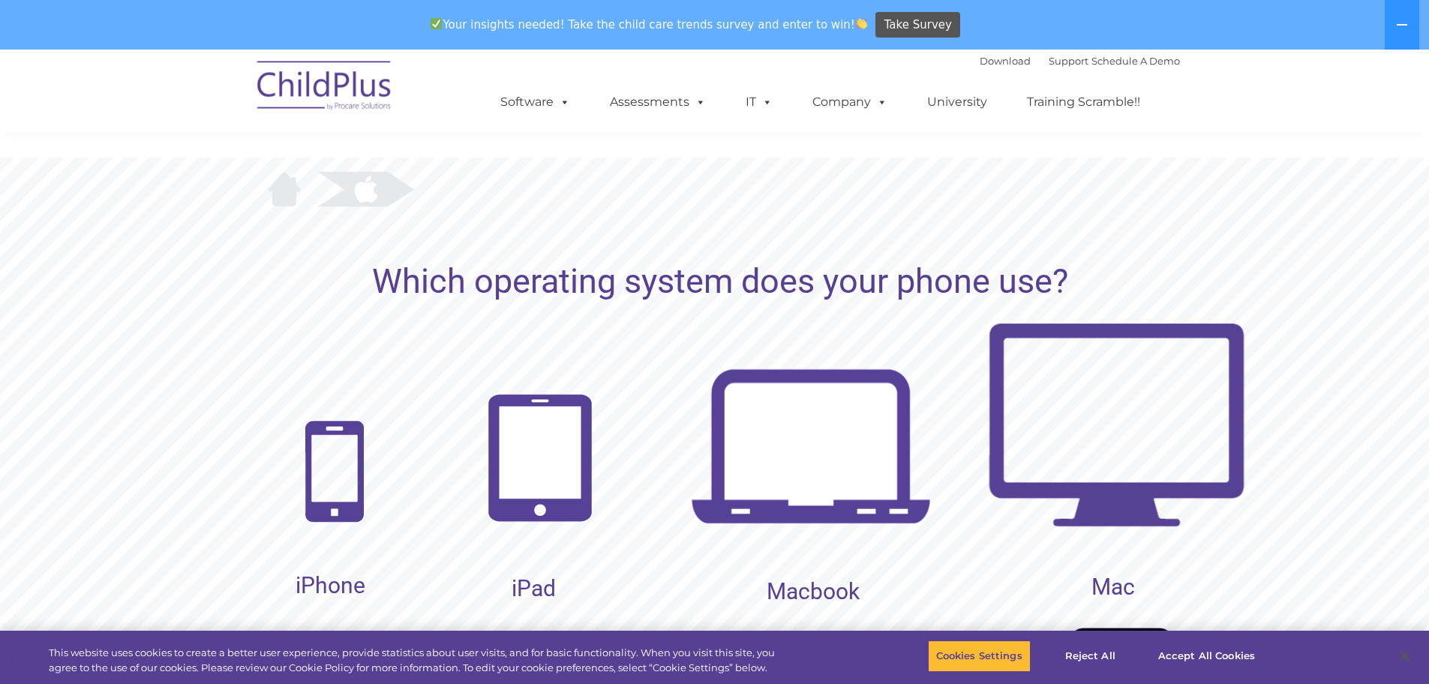
click at [525, 472] on img at bounding box center [540, 458] width 122 height 144
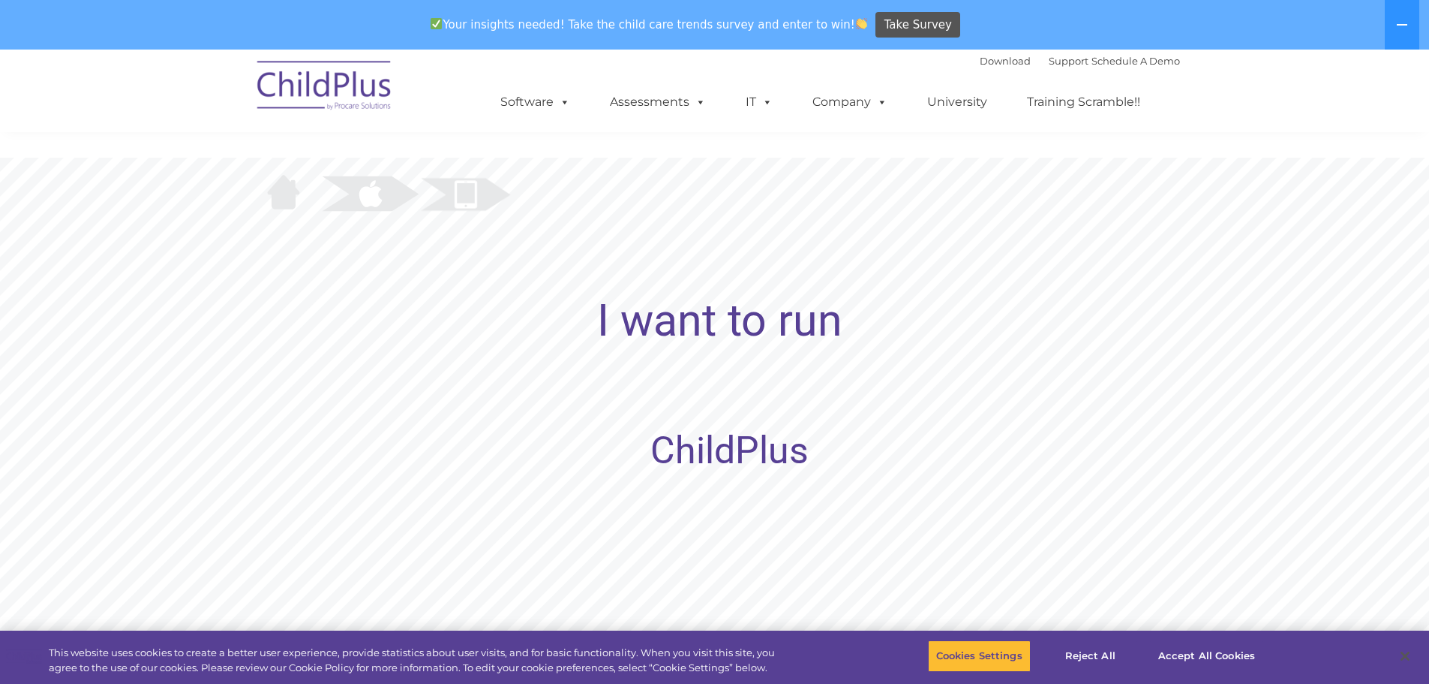
click at [714, 460] on rs-layer "ChildPlus" at bounding box center [729, 450] width 158 height 19
